Goal: Communication & Community: Answer question/provide support

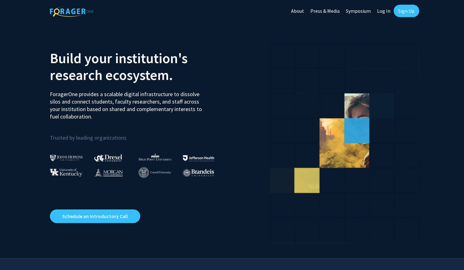
click at [382, 13] on link "Log In" at bounding box center [384, 11] width 20 height 22
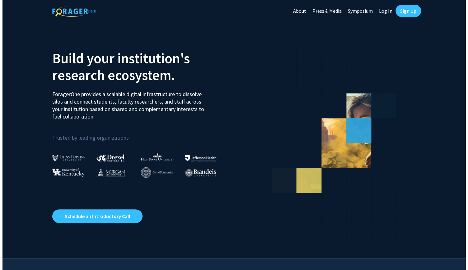
select select
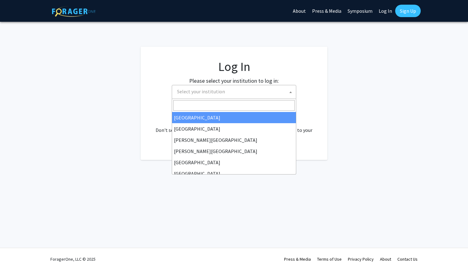
click at [237, 94] on span "Select your institution" at bounding box center [235, 91] width 121 height 13
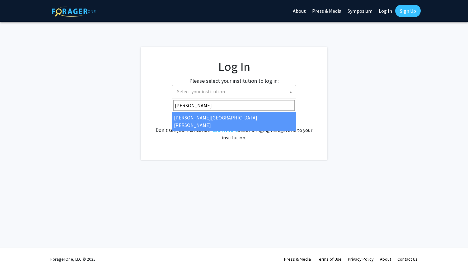
type input "John"
select select "1"
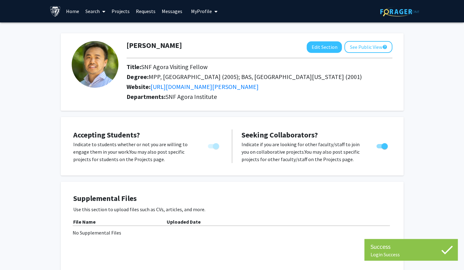
click at [168, 10] on link "Messages" at bounding box center [171, 11] width 27 height 22
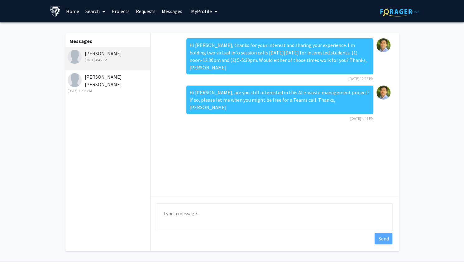
click at [89, 78] on div "[PERSON_NAME] [PERSON_NAME] [DATE] 11:08 AM" at bounding box center [108, 83] width 81 height 21
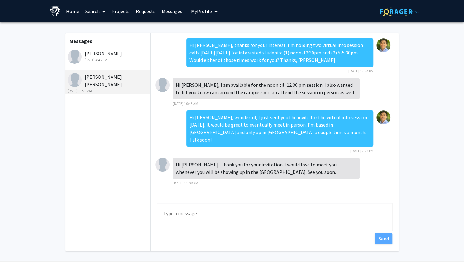
click at [145, 9] on link "Requests" at bounding box center [146, 11] width 26 height 22
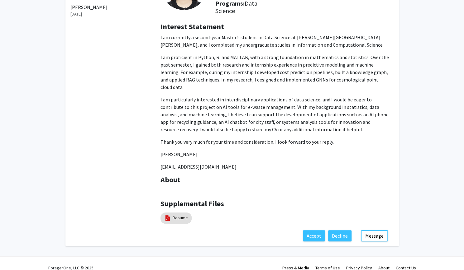
scroll to position [77, 0]
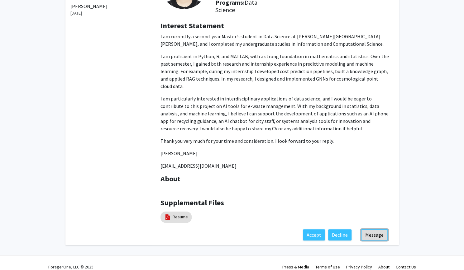
click at [374, 229] on button "Message" at bounding box center [373, 234] width 27 height 11
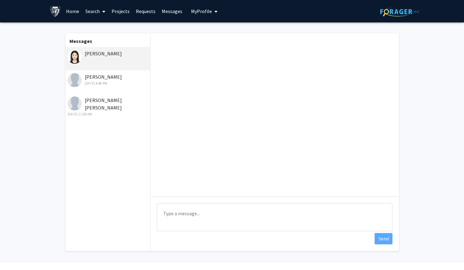
click at [303, 210] on textarea "Type a message" at bounding box center [274, 217] width 235 height 28
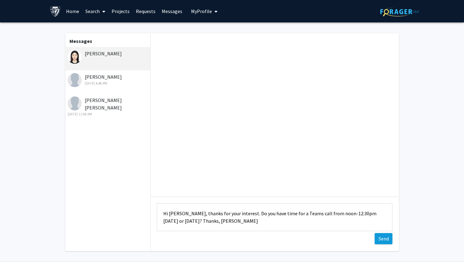
type textarea "Hi [PERSON_NAME], thanks for your interest. Do you have time for a Teams call f…"
click at [380, 236] on button "Send" at bounding box center [383, 238] width 18 height 11
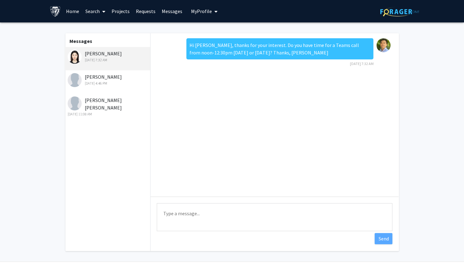
click at [71, 15] on link "Home" at bounding box center [72, 11] width 19 height 22
